Goal: Transaction & Acquisition: Purchase product/service

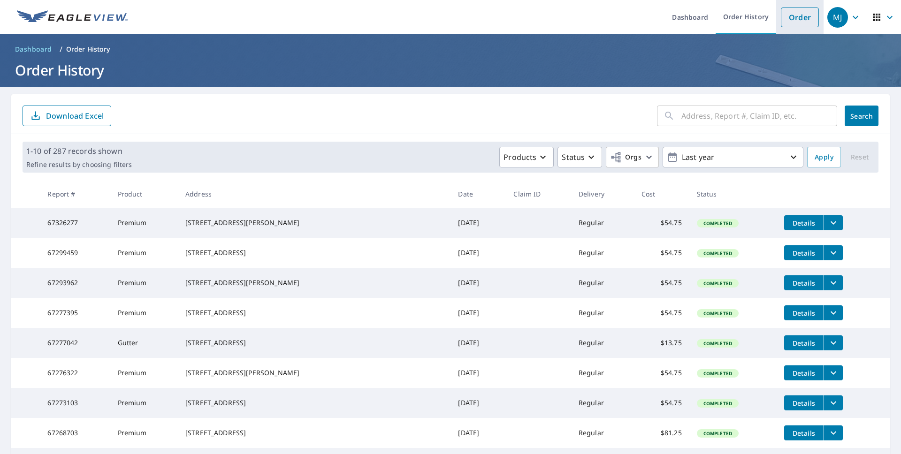
click at [781, 11] on link "Order" at bounding box center [799, 18] width 38 height 20
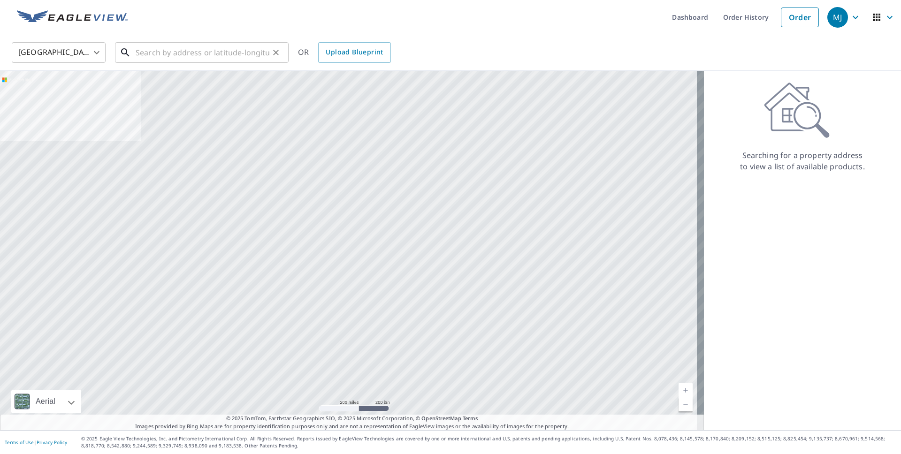
click at [219, 54] on input "text" at bounding box center [203, 52] width 134 height 26
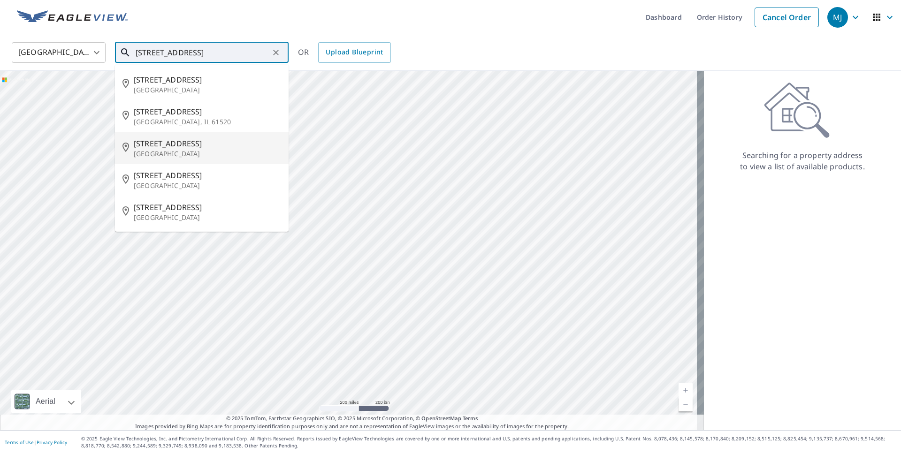
click at [178, 143] on span "[STREET_ADDRESS]" at bounding box center [207, 143] width 147 height 11
type input "[STREET_ADDRESS]"
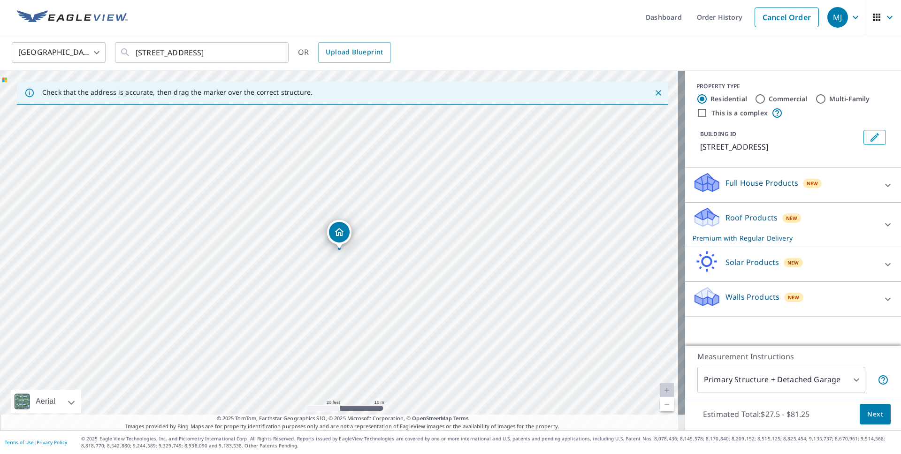
click at [855, 425] on div "Estimated Total: $27.5 - $81.25 Next" at bounding box center [793, 414] width 216 height 33
click at [867, 413] on span "Next" at bounding box center [875, 415] width 16 height 12
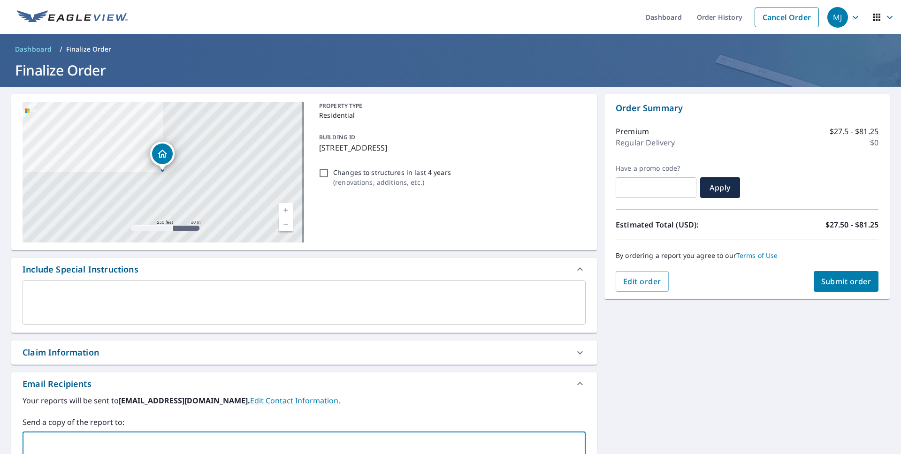
click at [62, 438] on input "text" at bounding box center [297, 445] width 540 height 18
type input "a"
type input "[EMAIL_ADDRESS][DOMAIN_NAME]"
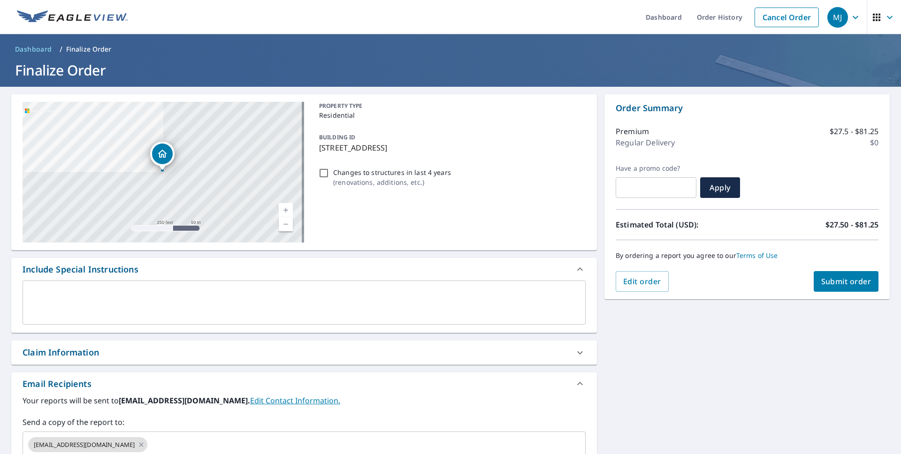
click at [408, 386] on div "Email Recipients" at bounding box center [296, 384] width 546 height 13
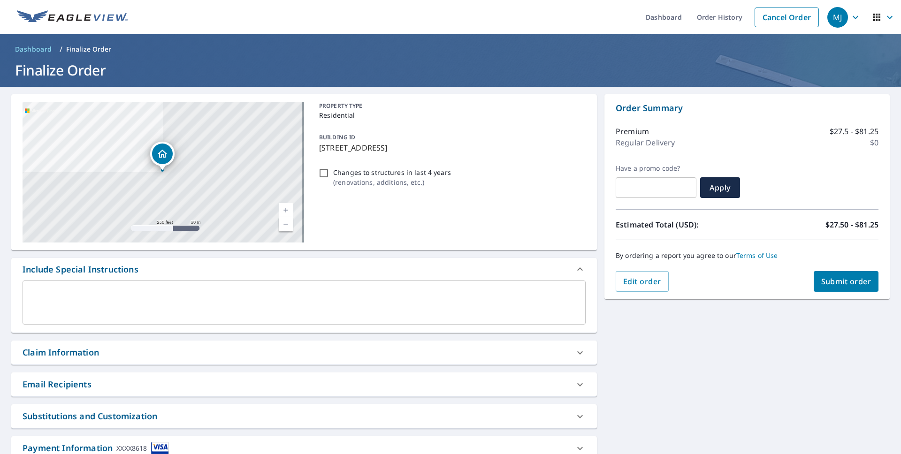
click at [581, 384] on div at bounding box center [579, 384] width 23 height 23
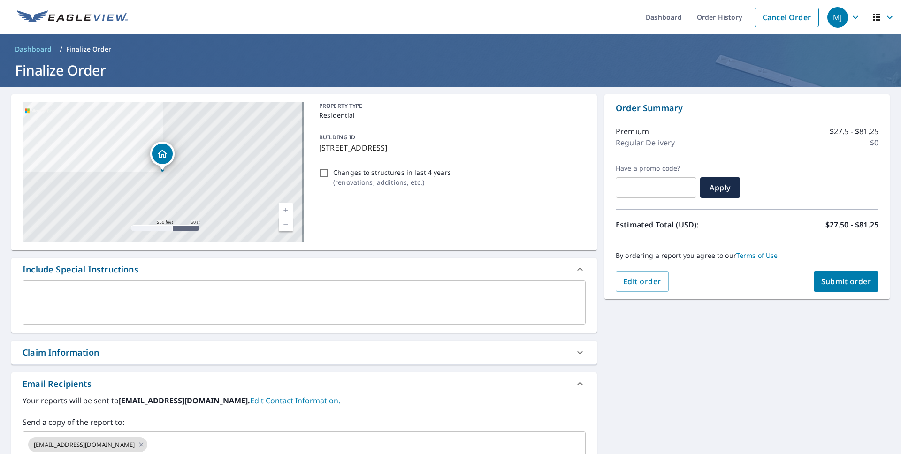
click at [838, 286] on span "Submit order" at bounding box center [846, 281] width 50 height 10
checkbox input "true"
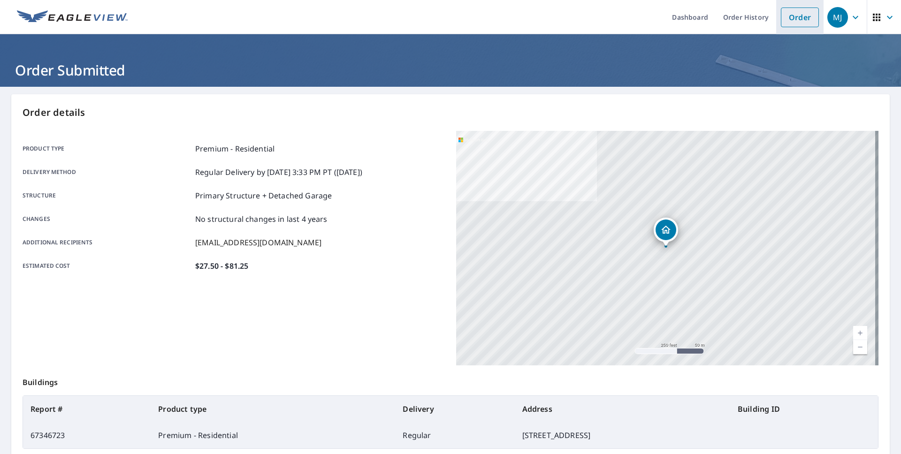
click at [807, 15] on link "Order" at bounding box center [799, 18] width 38 height 20
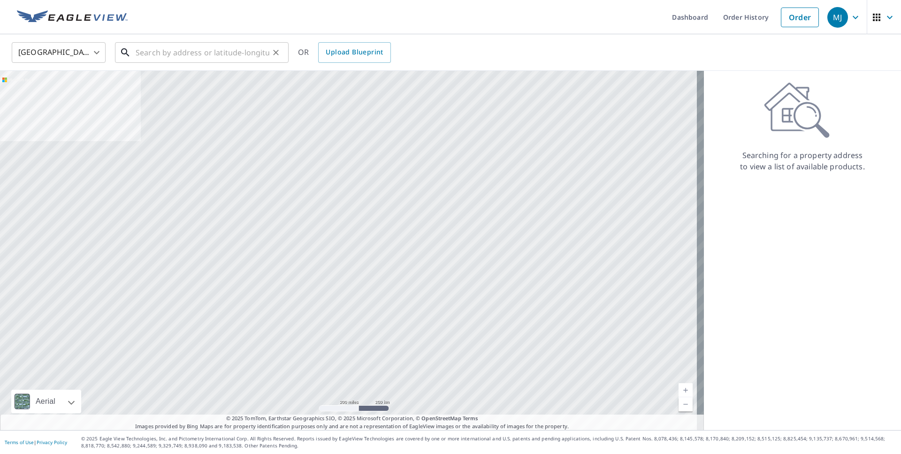
click at [220, 57] on input "text" at bounding box center [203, 52] width 134 height 26
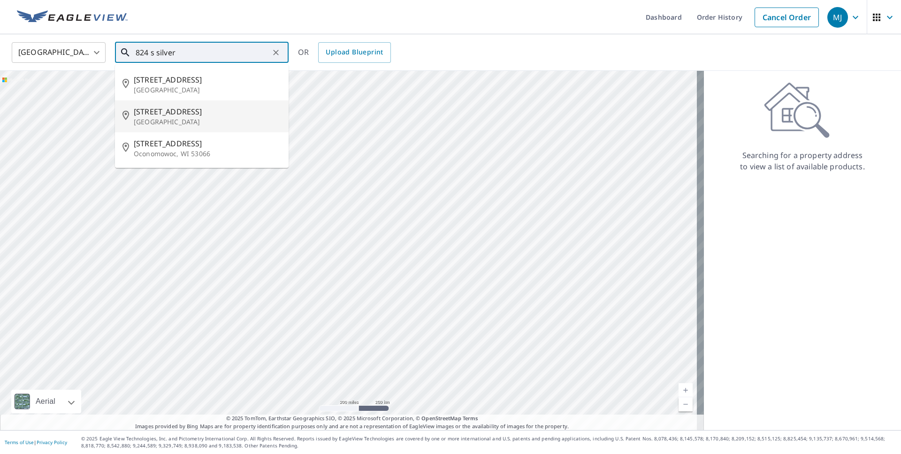
click at [188, 118] on p "[GEOGRAPHIC_DATA]" at bounding box center [207, 121] width 147 height 9
type input "[STREET_ADDRESS]"
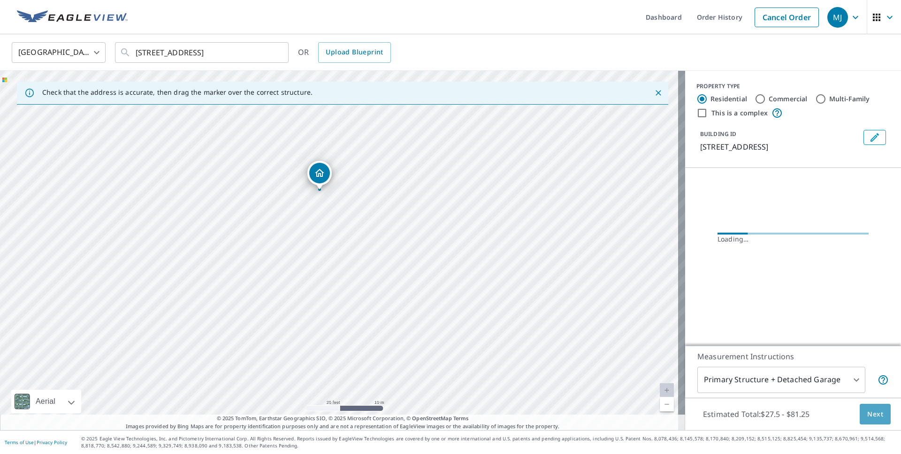
click at [871, 409] on span "Next" at bounding box center [875, 415] width 16 height 12
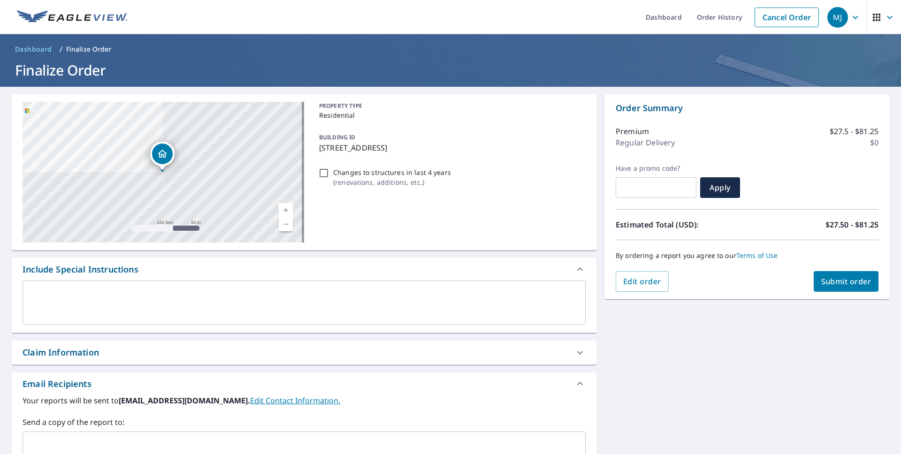
click at [489, 449] on input "text" at bounding box center [297, 445] width 540 height 18
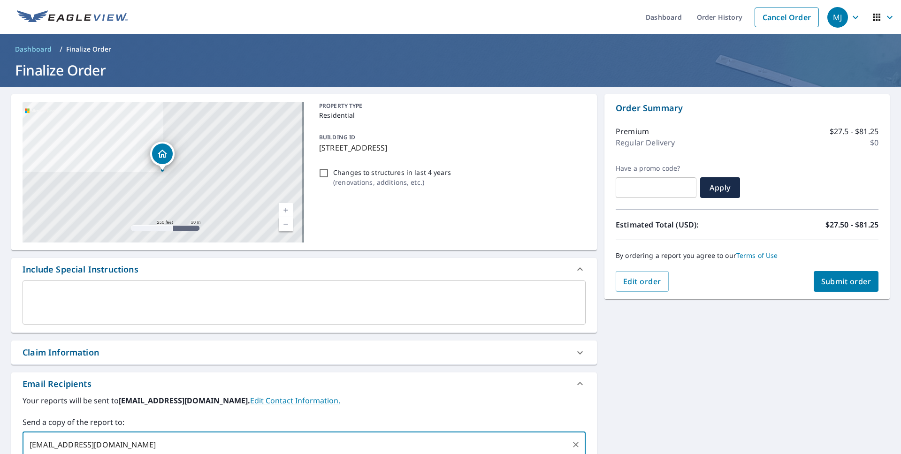
type input "[EMAIL_ADDRESS][DOMAIN_NAME]"
click at [544, 416] on div "Your reports will be sent to [EMAIL_ADDRESS][DOMAIN_NAME]. Edit Contact Informa…" at bounding box center [304, 426] width 563 height 63
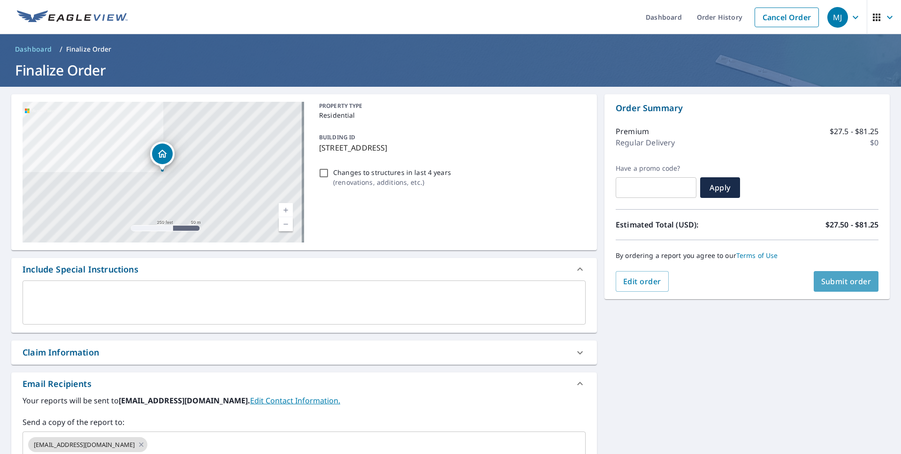
click at [833, 274] on button "Submit order" at bounding box center [845, 281] width 65 height 21
checkbox input "true"
